Goal: Task Accomplishment & Management: Manage account settings

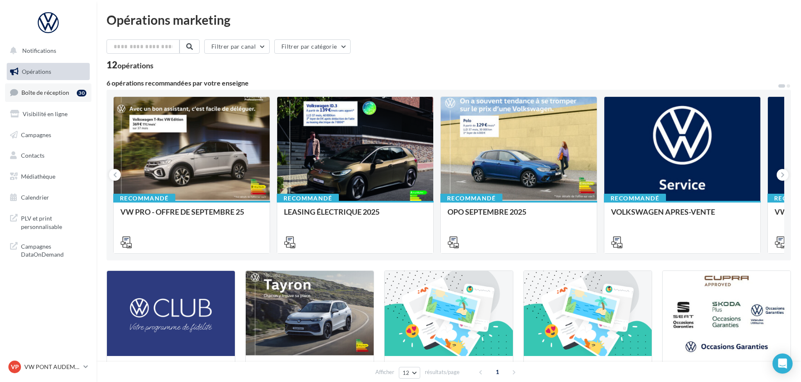
click at [64, 97] on link "Boîte de réception 30" at bounding box center [48, 92] width 86 height 18
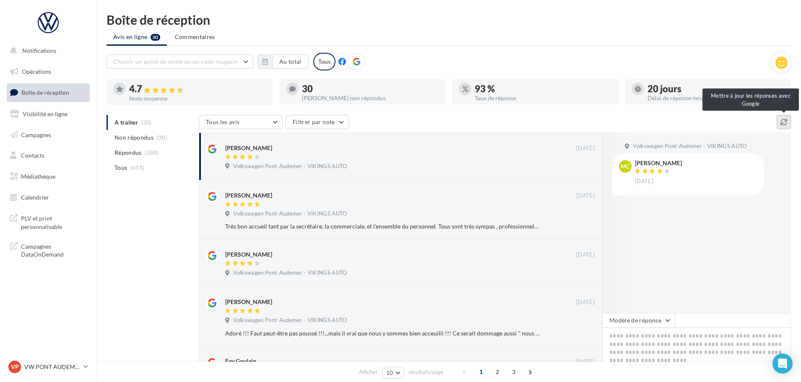
click at [782, 120] on icon at bounding box center [784, 122] width 7 height 7
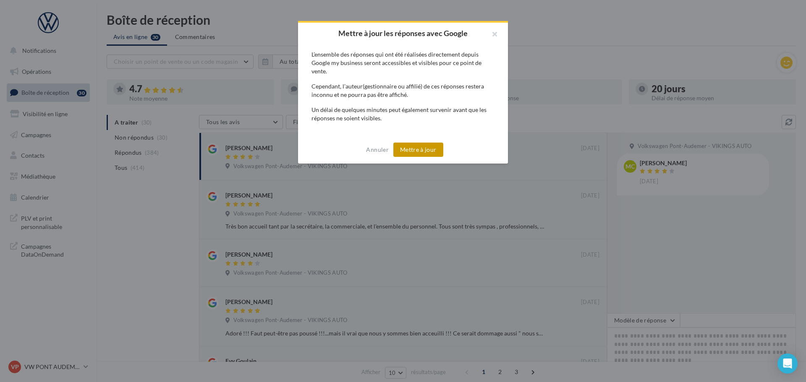
click at [442, 149] on button "Mettre à jour" at bounding box center [418, 150] width 50 height 14
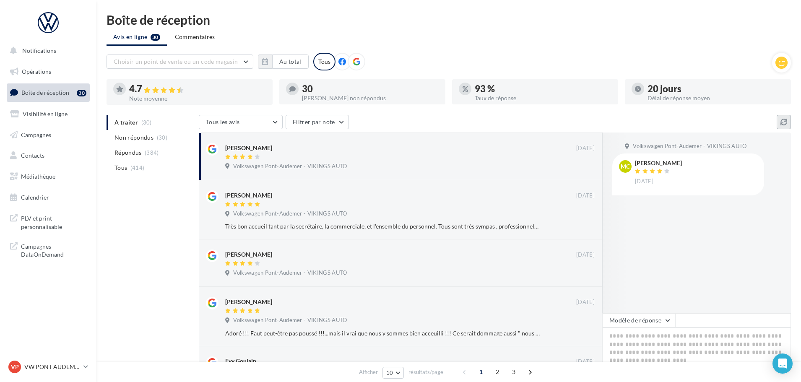
click at [783, 120] on icon at bounding box center [784, 122] width 7 height 7
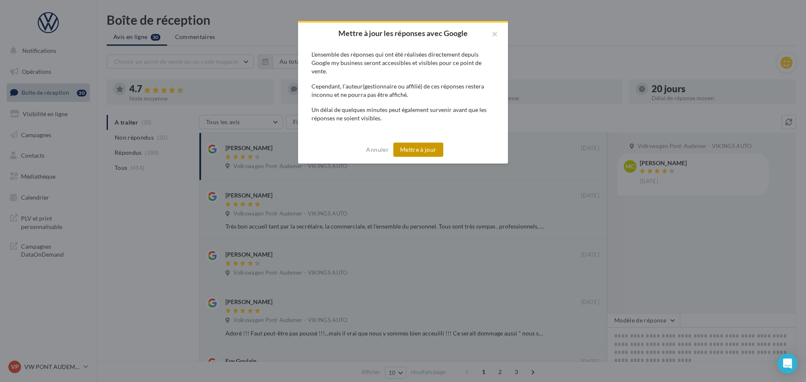
click at [418, 147] on button "Mettre à jour" at bounding box center [418, 150] width 50 height 14
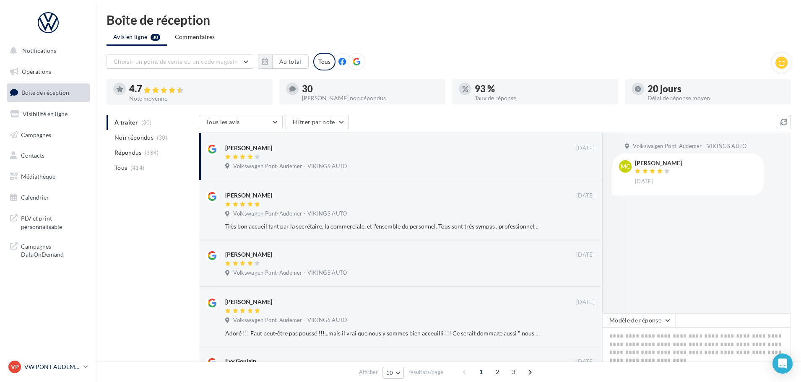
click at [76, 371] on div "VP VW PONT AUDEMER vw-pon-vau" at bounding box center [44, 367] width 72 height 13
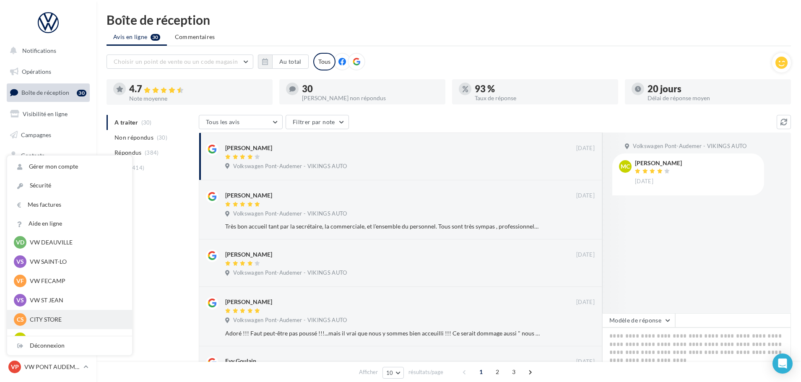
scroll to position [126, 0]
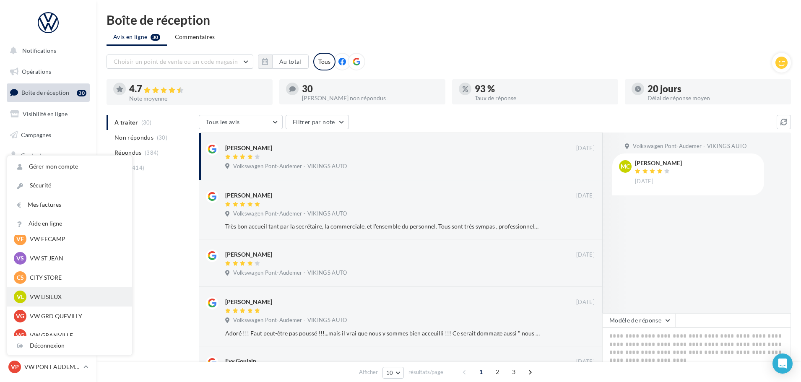
click at [61, 296] on p "VW LISIEUX" at bounding box center [76, 297] width 92 height 8
